Goal: Information Seeking & Learning: Learn about a topic

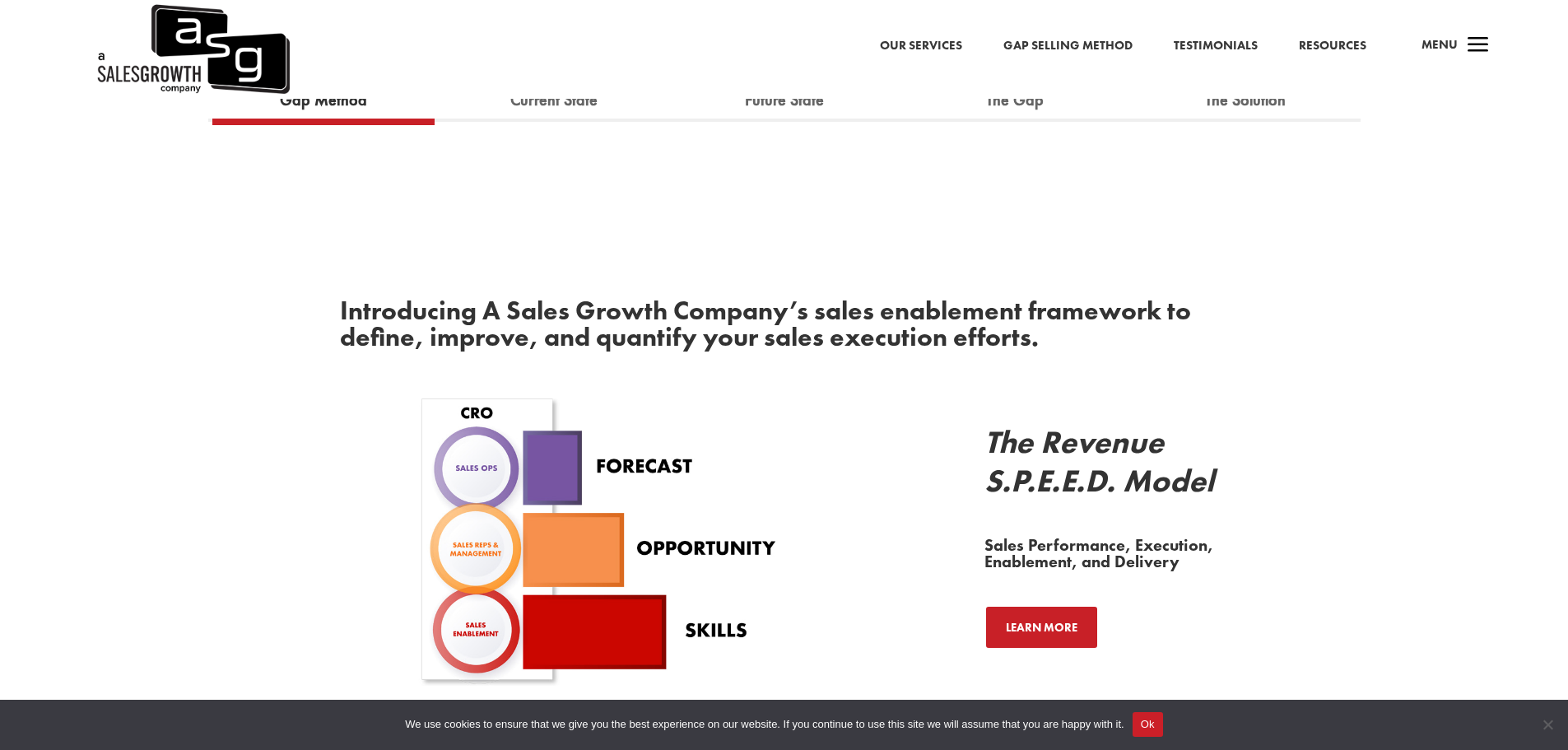
scroll to position [1812, 0]
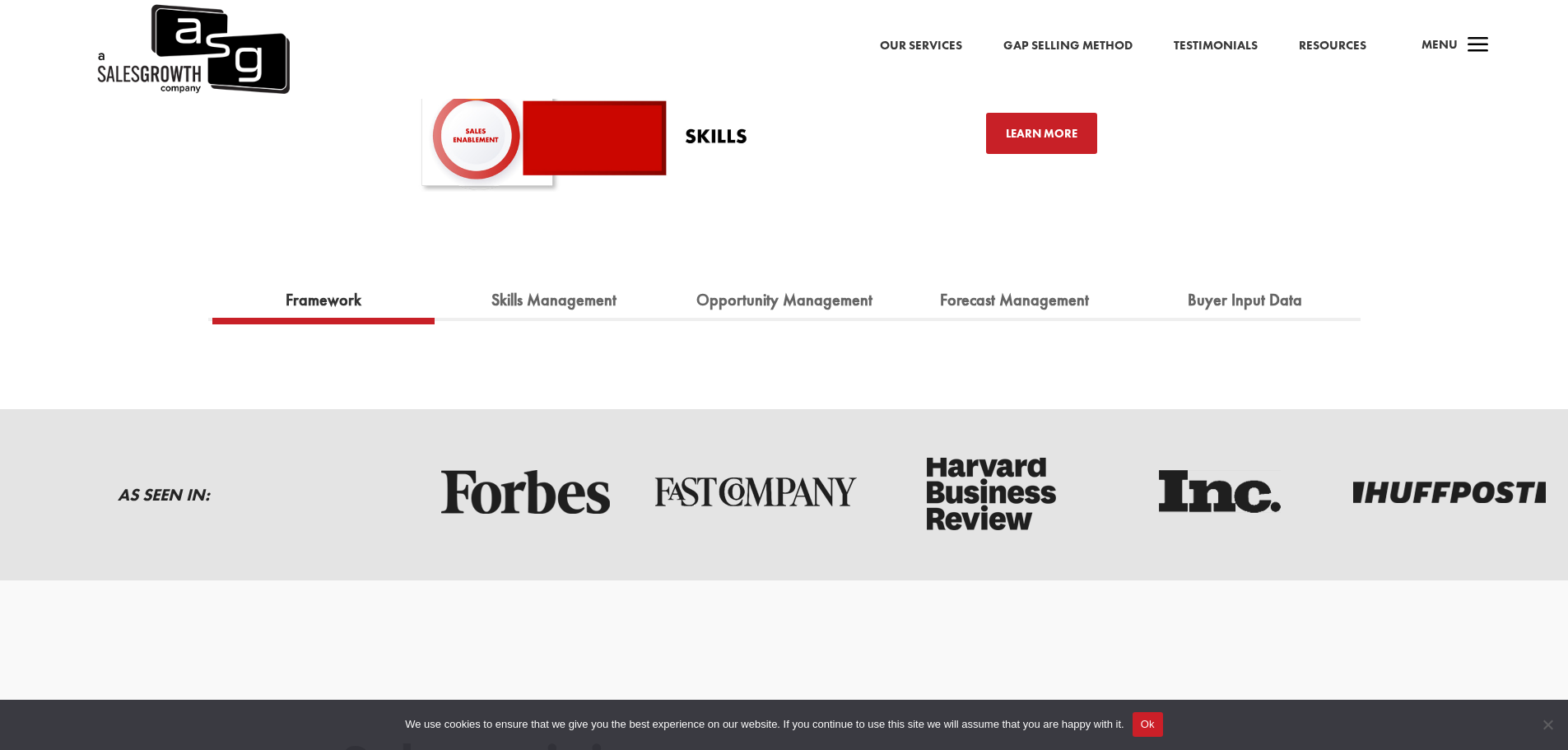
click at [1154, 730] on button "Ok" at bounding box center [1148, 725] width 30 height 25
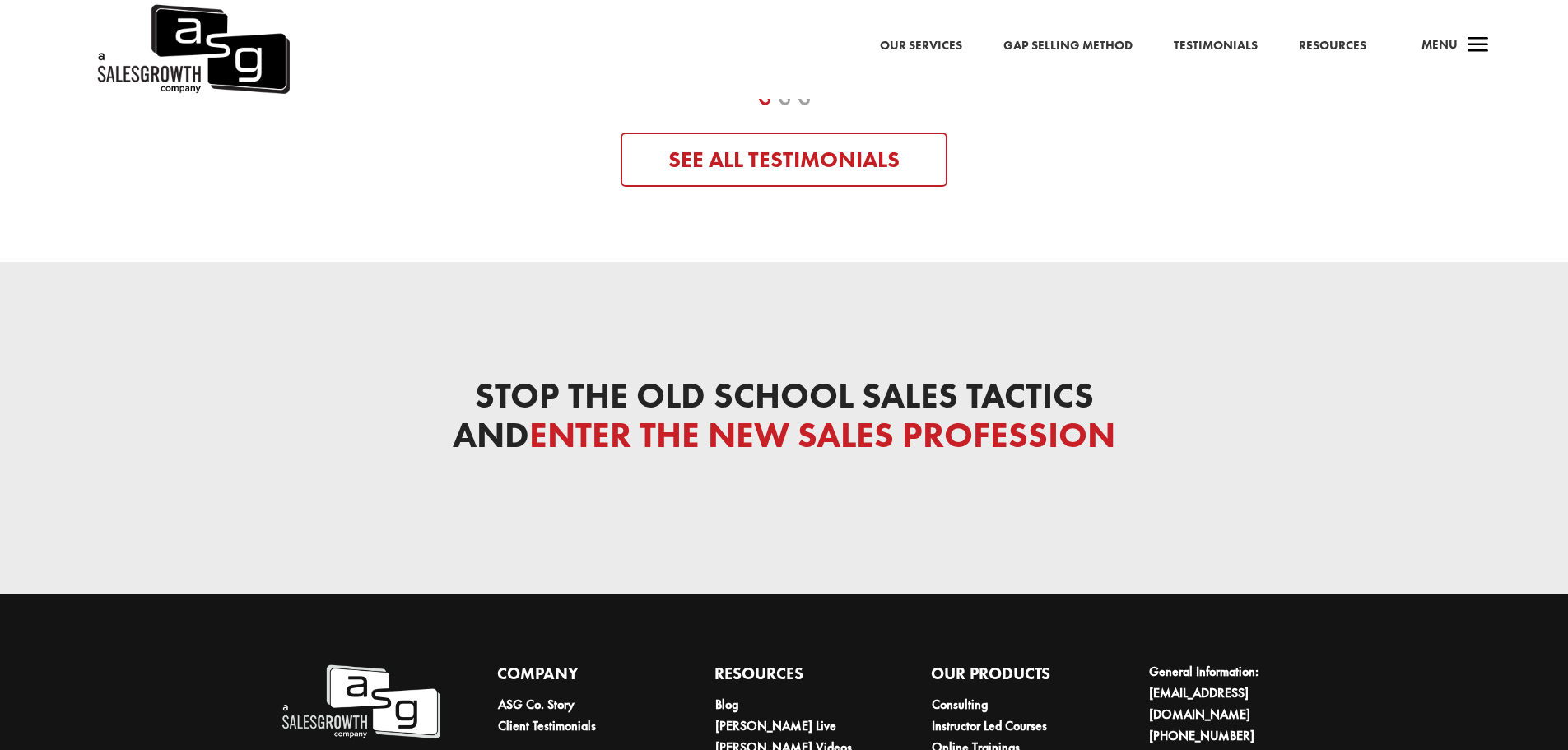
scroll to position [8022, 0]
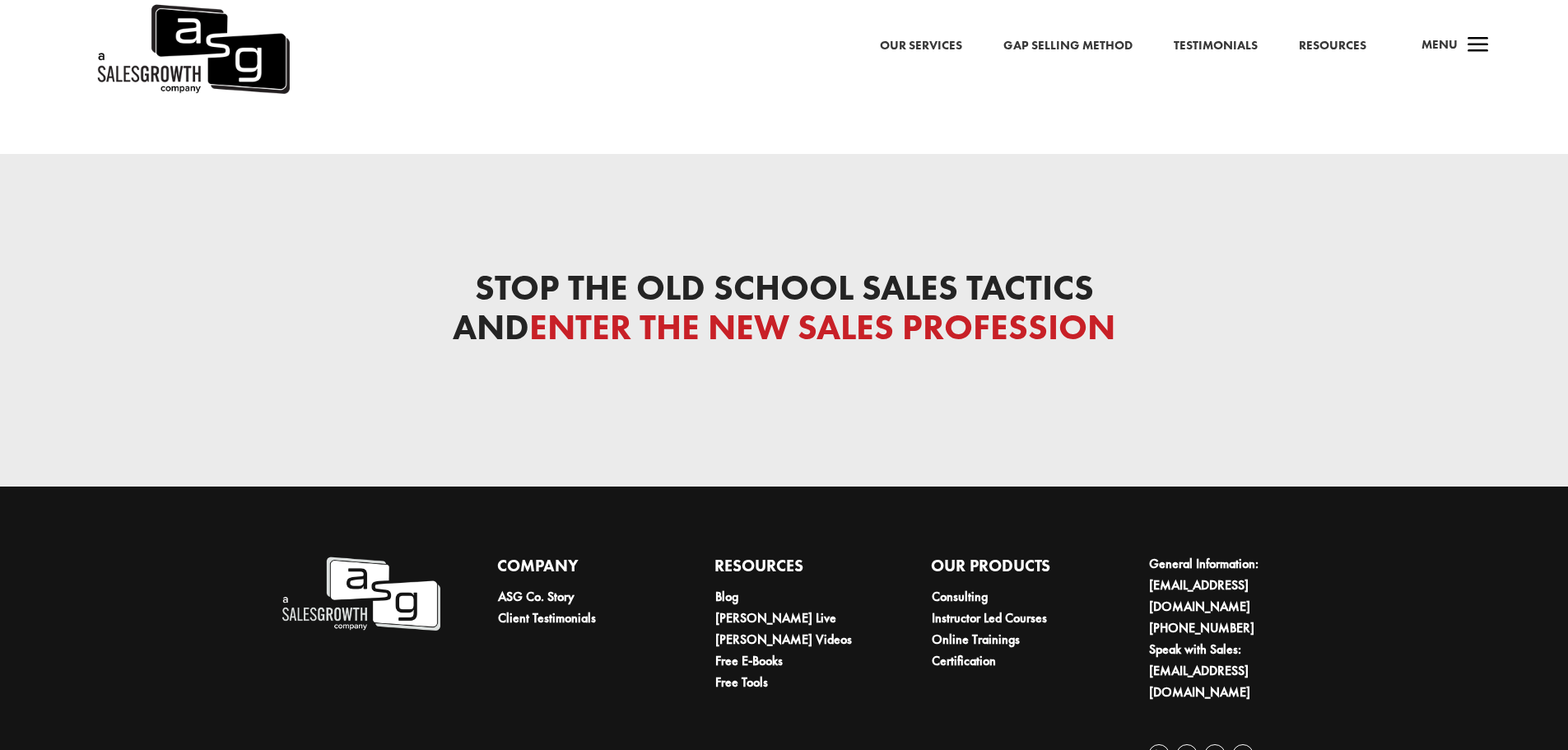
click at [1095, 41] on link "Gap Selling Method" at bounding box center [1068, 46] width 130 height 21
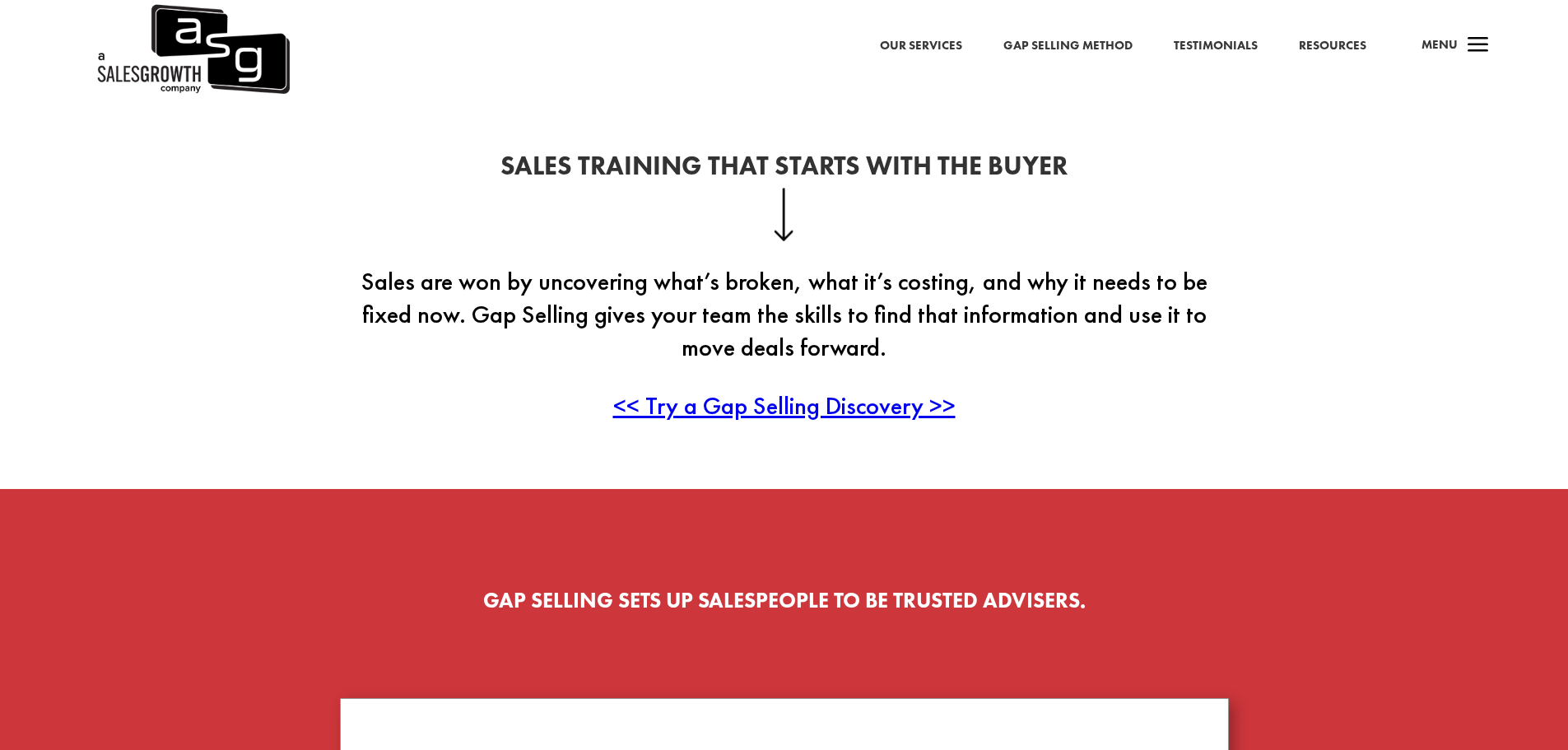
scroll to position [18, 0]
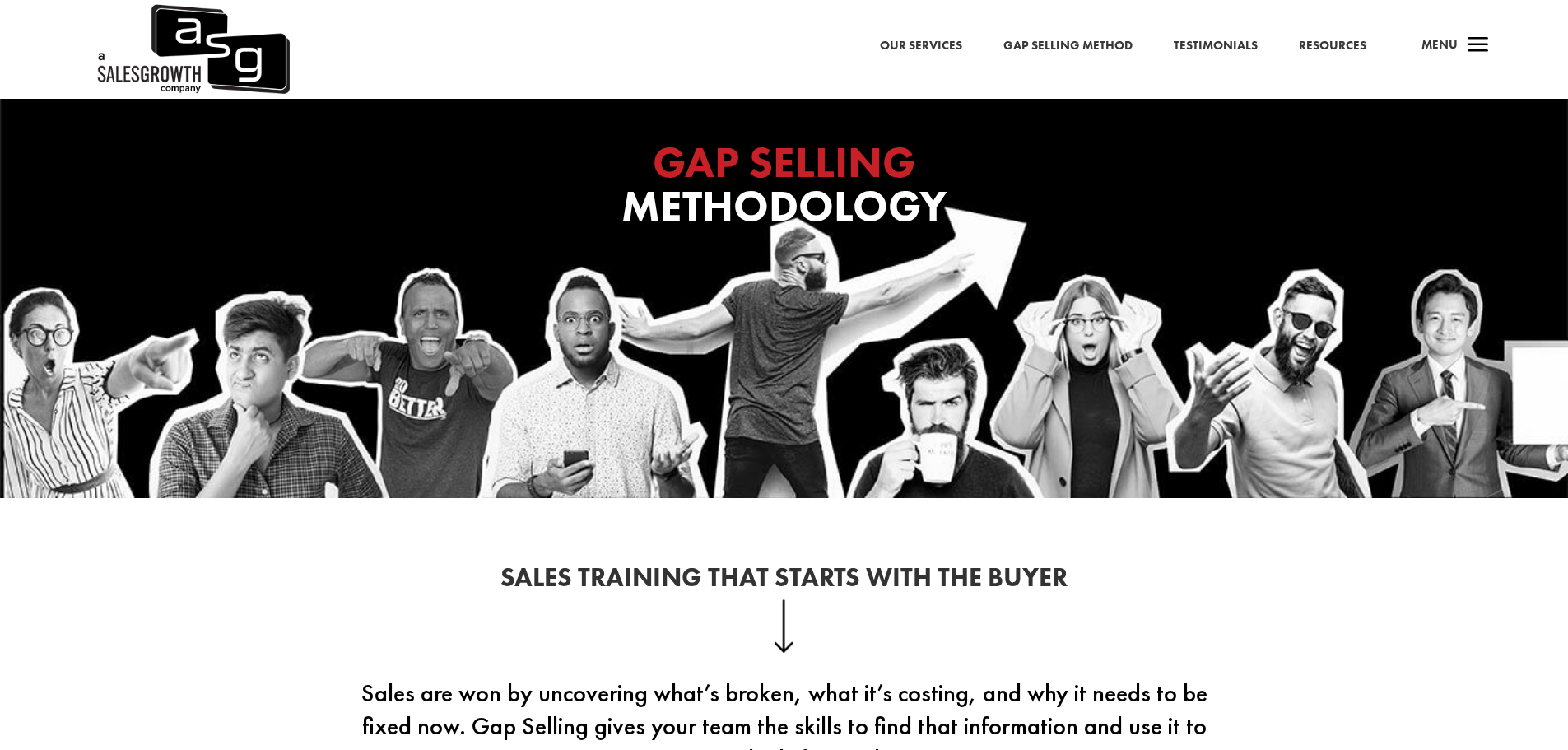
click at [828, 65] on div "Our Services Gap Selling Method Testimonials Resources a Menu" at bounding box center [784, 31] width 1568 height 99
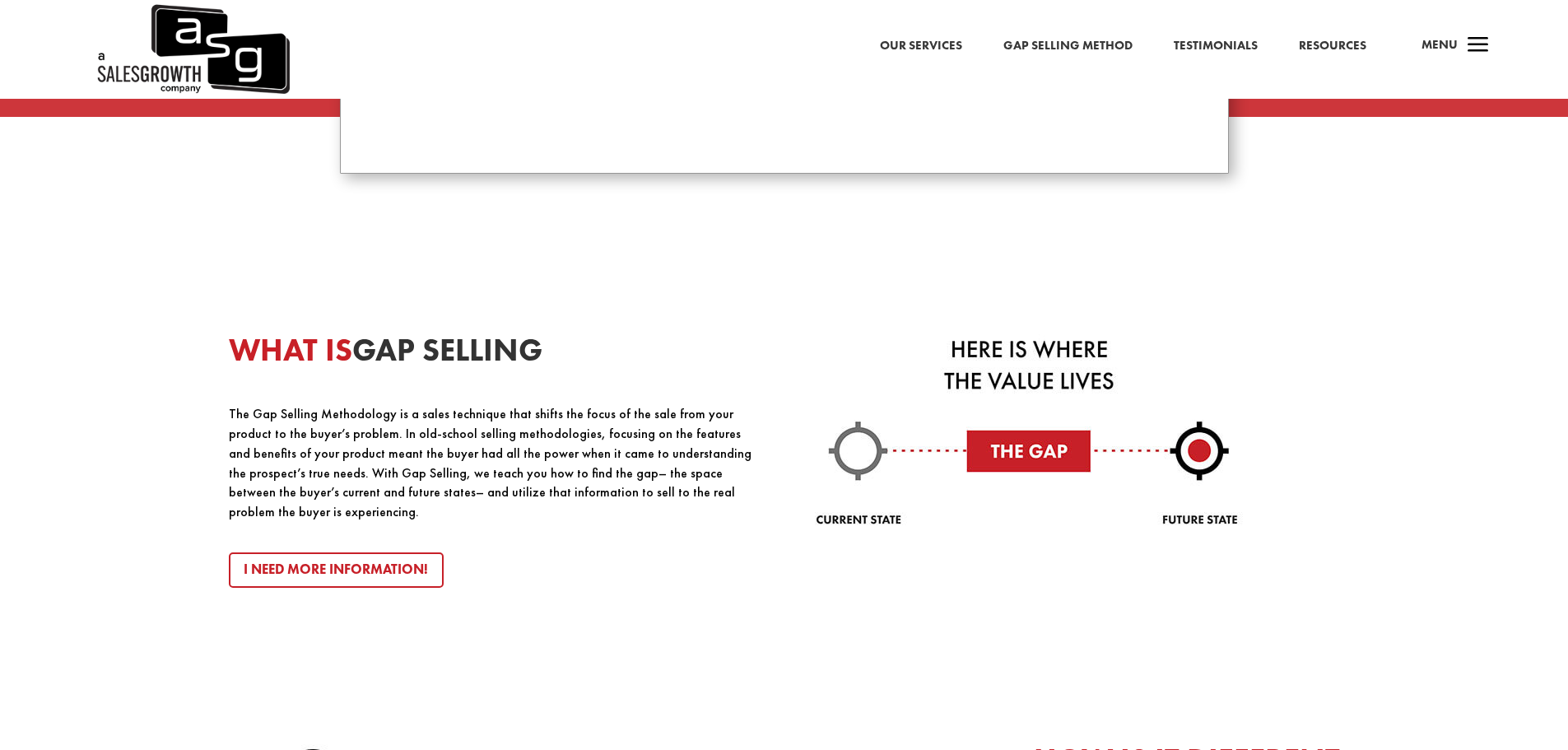
scroll to position [1830, 0]
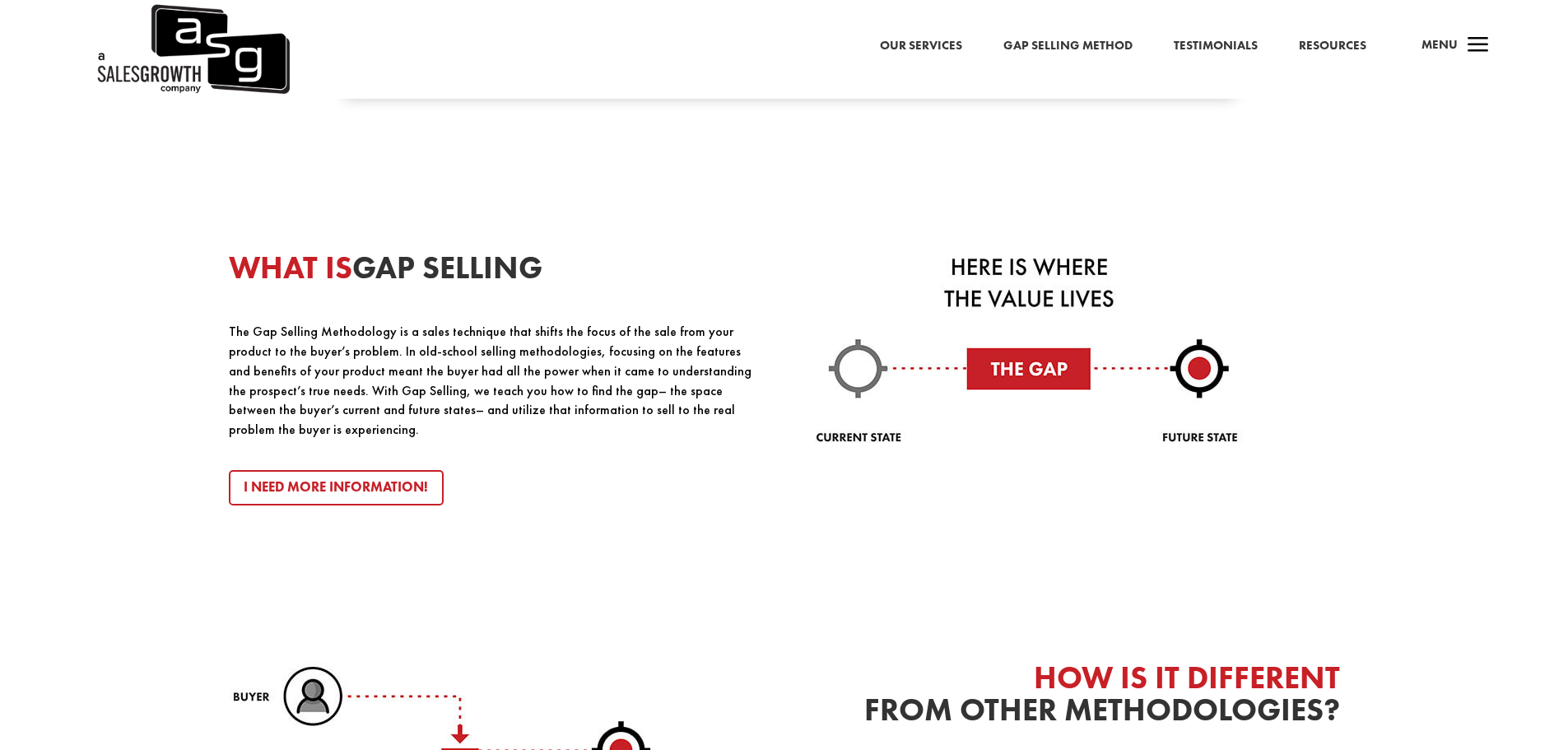
click at [1336, 502] on div "WHAT IS GAP SELLING The Gap Selling Methodology is a sales technique that shift…" at bounding box center [784, 378] width 1111 height 411
click at [1353, 476] on div "WHAT IS GAP SELLING The Gap Selling Methodology is a sales technique that shift…" at bounding box center [784, 599] width 1568 height 941
click at [1381, 458] on div "WHAT IS GAP SELLING The Gap Selling Methodology is a sales technique that shift…" at bounding box center [784, 599] width 1568 height 941
click at [1389, 451] on div "WHAT IS GAP SELLING The Gap Selling Methodology is a sales technique that shift…" at bounding box center [784, 599] width 1568 height 941
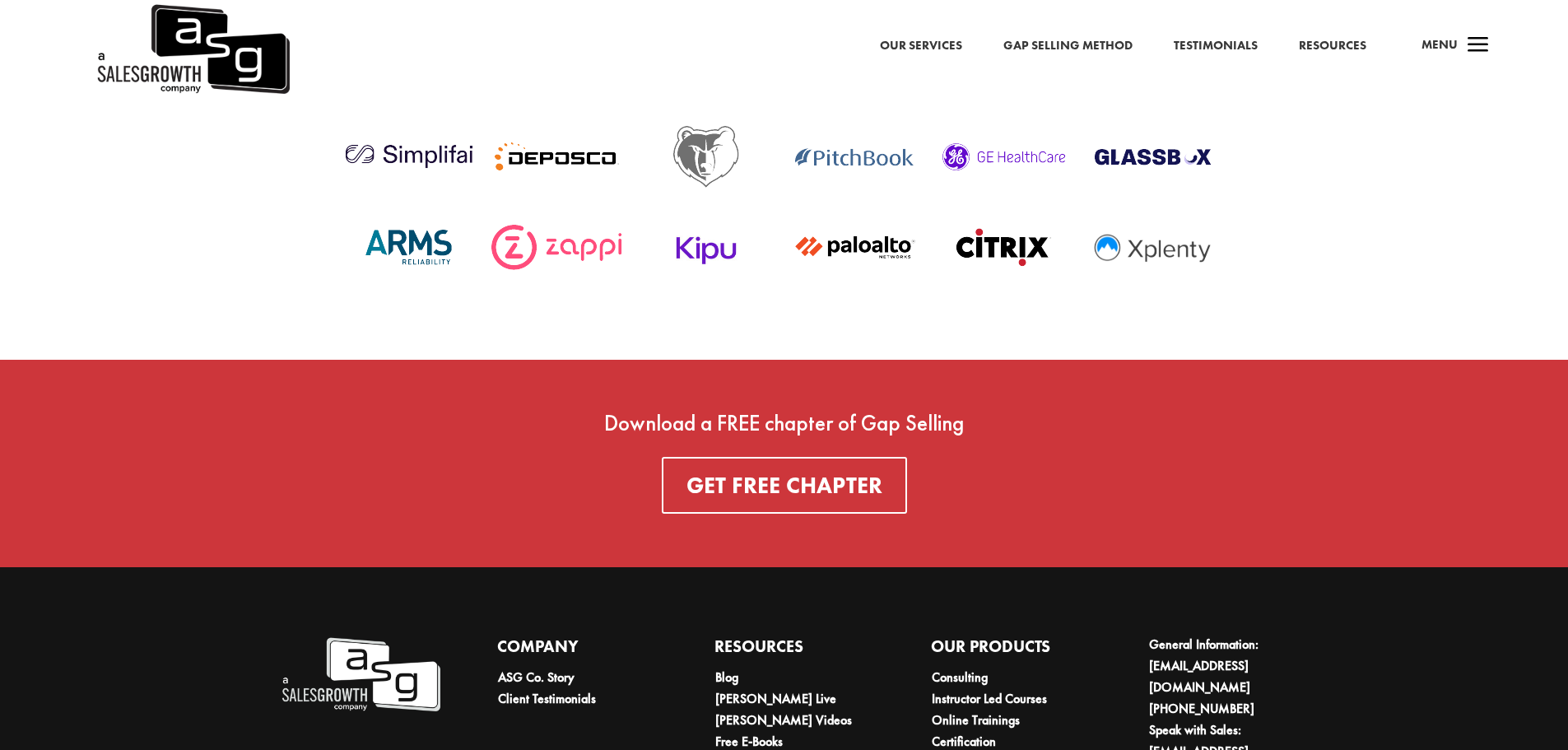
scroll to position [6067, 0]
